Goal: Check status: Check status

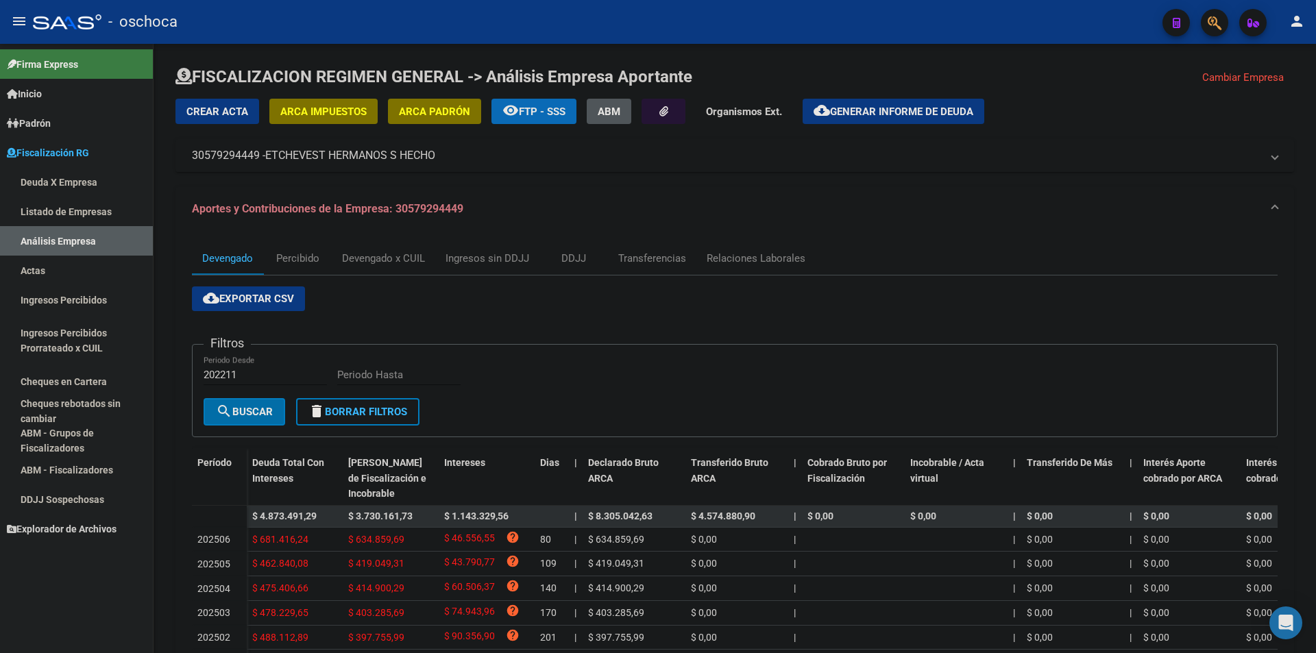
click at [60, 217] on link "Listado de Empresas" at bounding box center [76, 211] width 153 height 29
click at [64, 257] on link "Actas" at bounding box center [76, 270] width 153 height 29
click at [53, 247] on link "Análisis Empresa" at bounding box center [76, 240] width 153 height 29
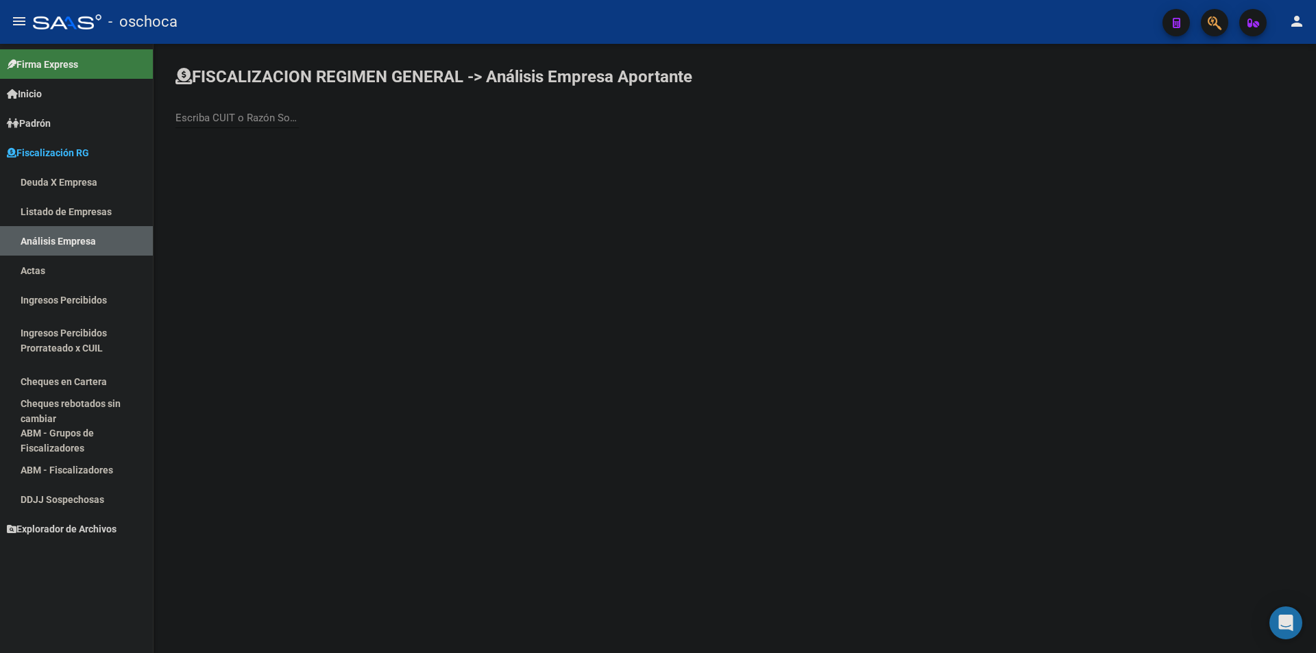
drag, startPoint x: 245, startPoint y: 104, endPoint x: 239, endPoint y: 110, distance: 8.7
click at [245, 104] on div "Escriba CUIT o Razón Social para buscar" at bounding box center [237, 113] width 123 height 29
type input "BAGALIO"
click at [245, 154] on span "[PERSON_NAME] [PERSON_NAME]" at bounding box center [380, 144] width 389 height 33
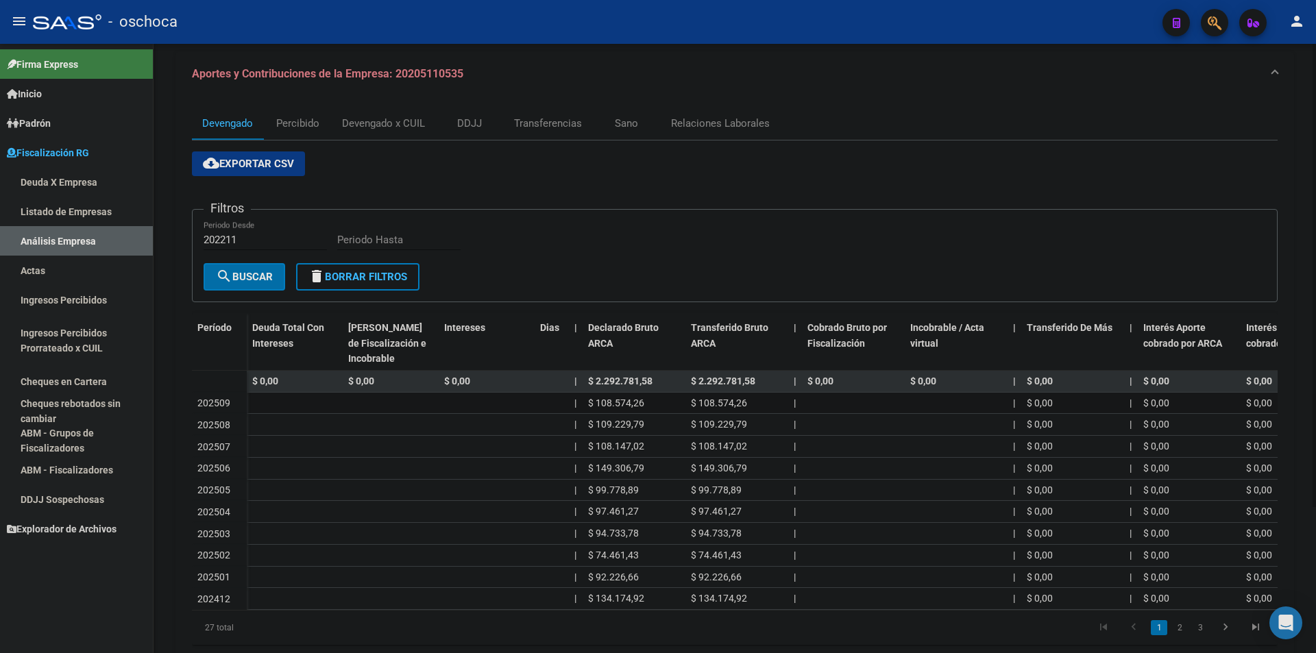
scroll to position [192, 0]
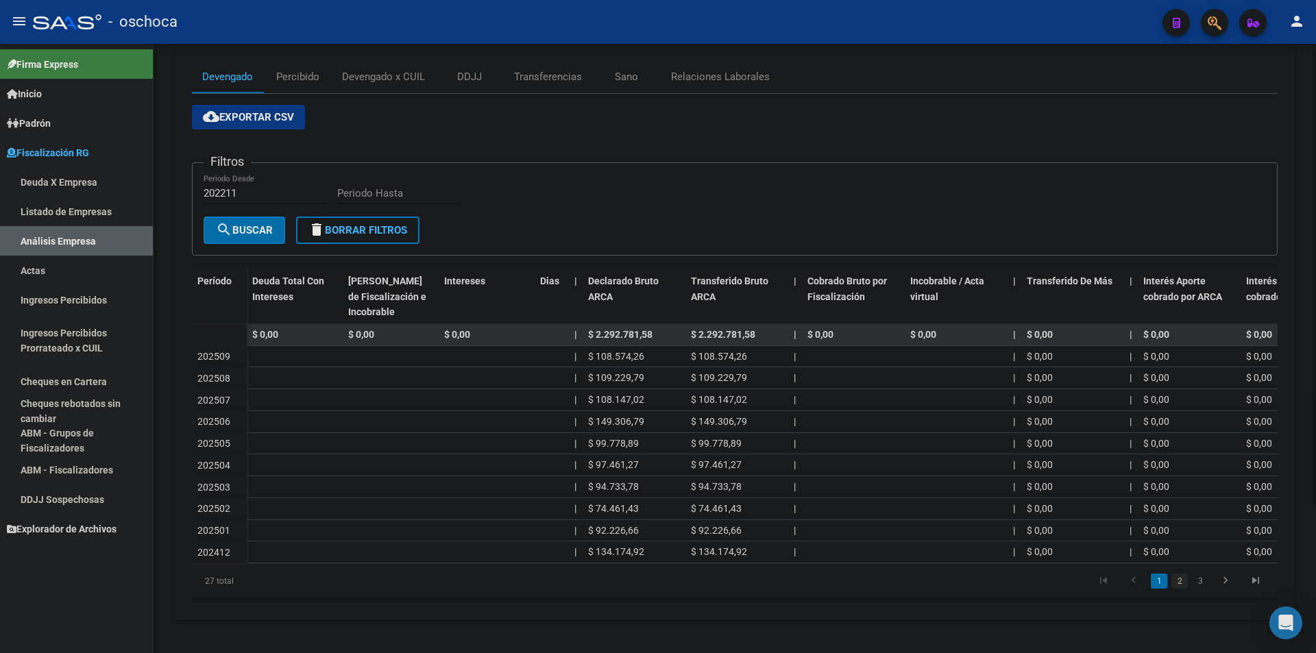
click at [1179, 577] on link "2" at bounding box center [1180, 581] width 16 height 15
click at [1198, 588] on link "3" at bounding box center [1200, 581] width 16 height 15
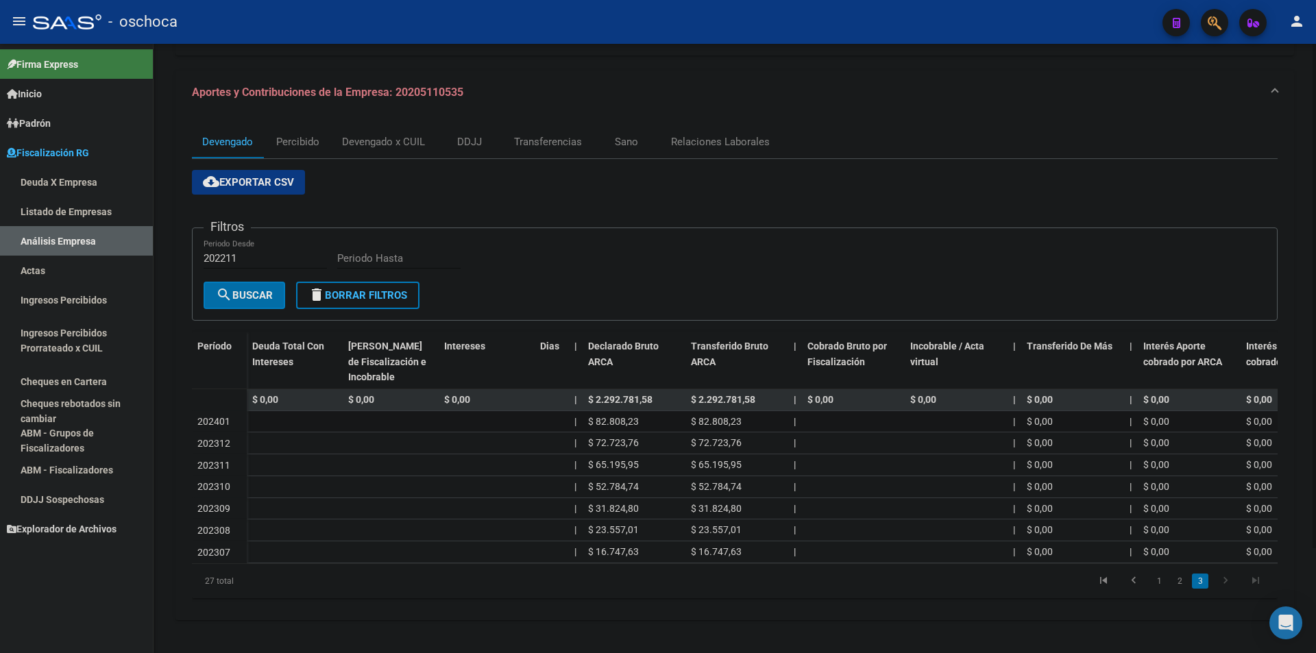
scroll to position [127, 0]
